Goal: Task Accomplishment & Management: Manage account settings

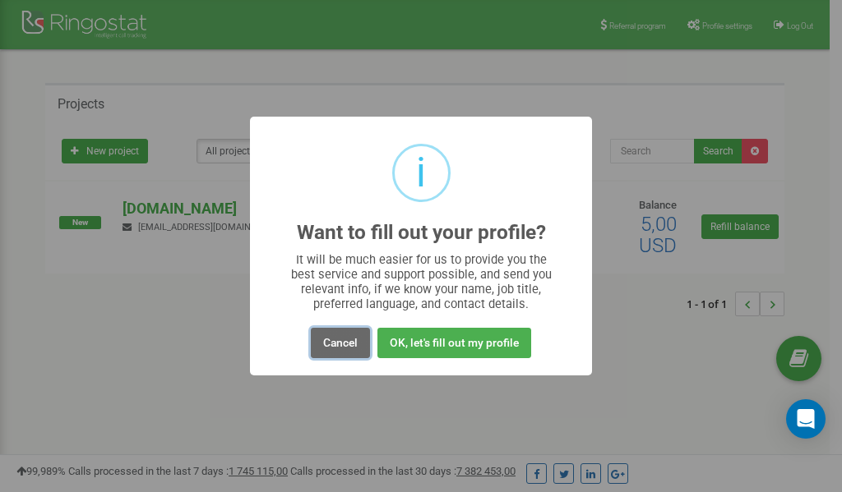
click at [337, 344] on button "Cancel" at bounding box center [340, 343] width 59 height 30
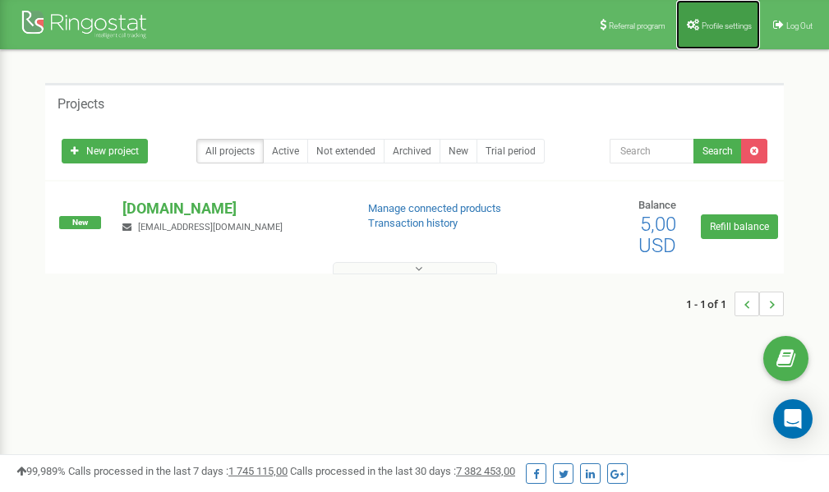
click at [707, 22] on span "Profile settings" at bounding box center [727, 25] width 50 height 9
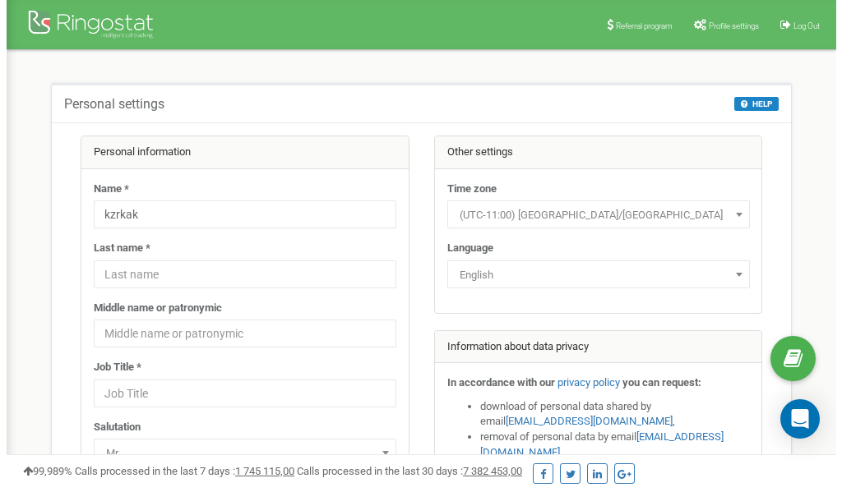
scroll to position [82, 0]
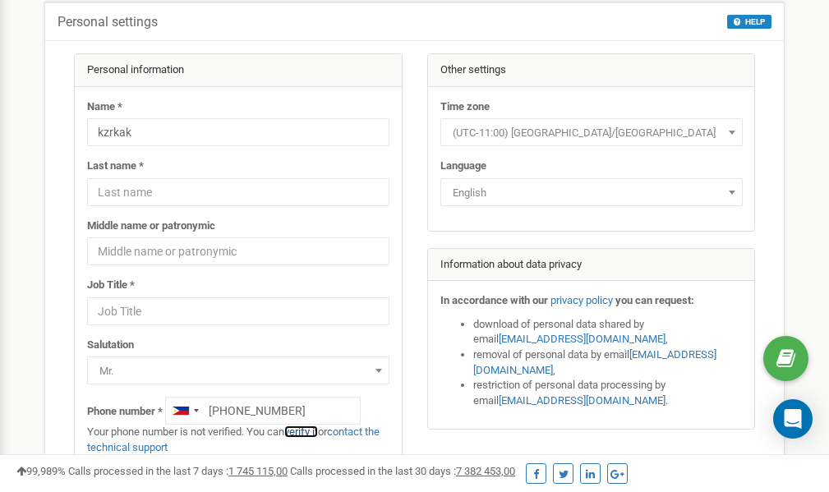
click at [310, 432] on link "verify it" at bounding box center [301, 432] width 34 height 12
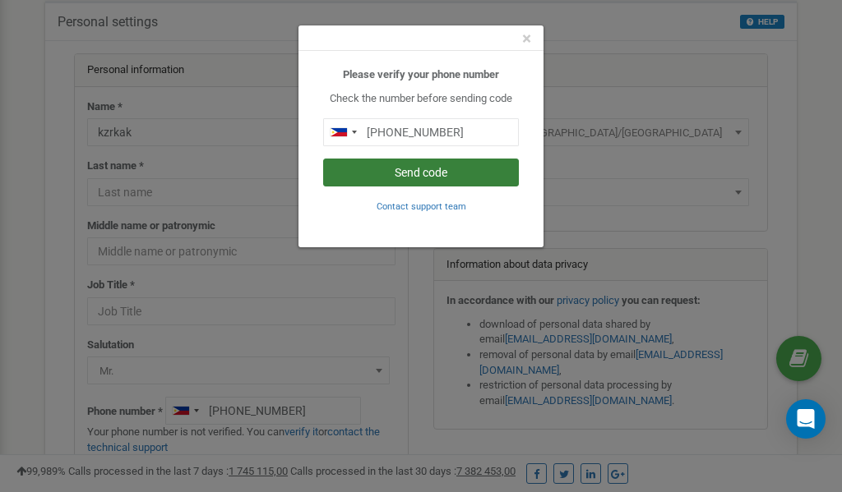
click at [436, 174] on button "Send code" at bounding box center [421, 173] width 196 height 28
